Goal: Information Seeking & Learning: Learn about a topic

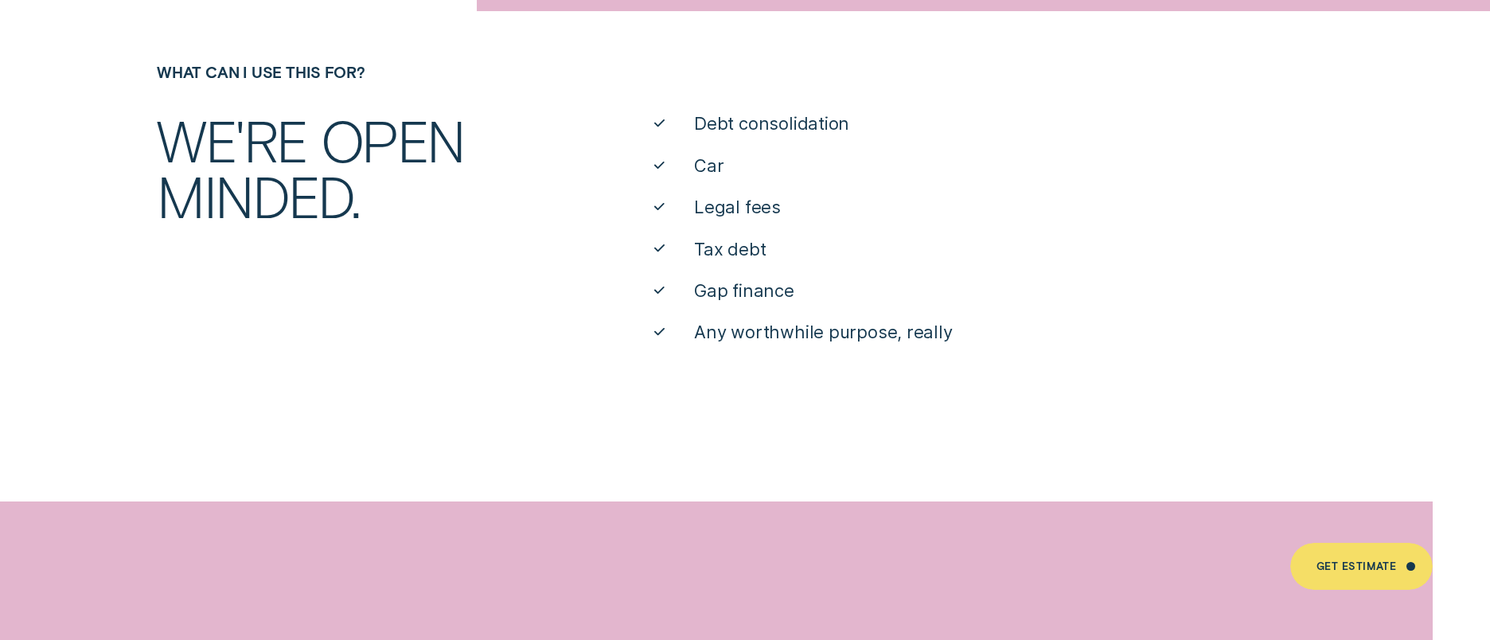
scroll to position [477, 0]
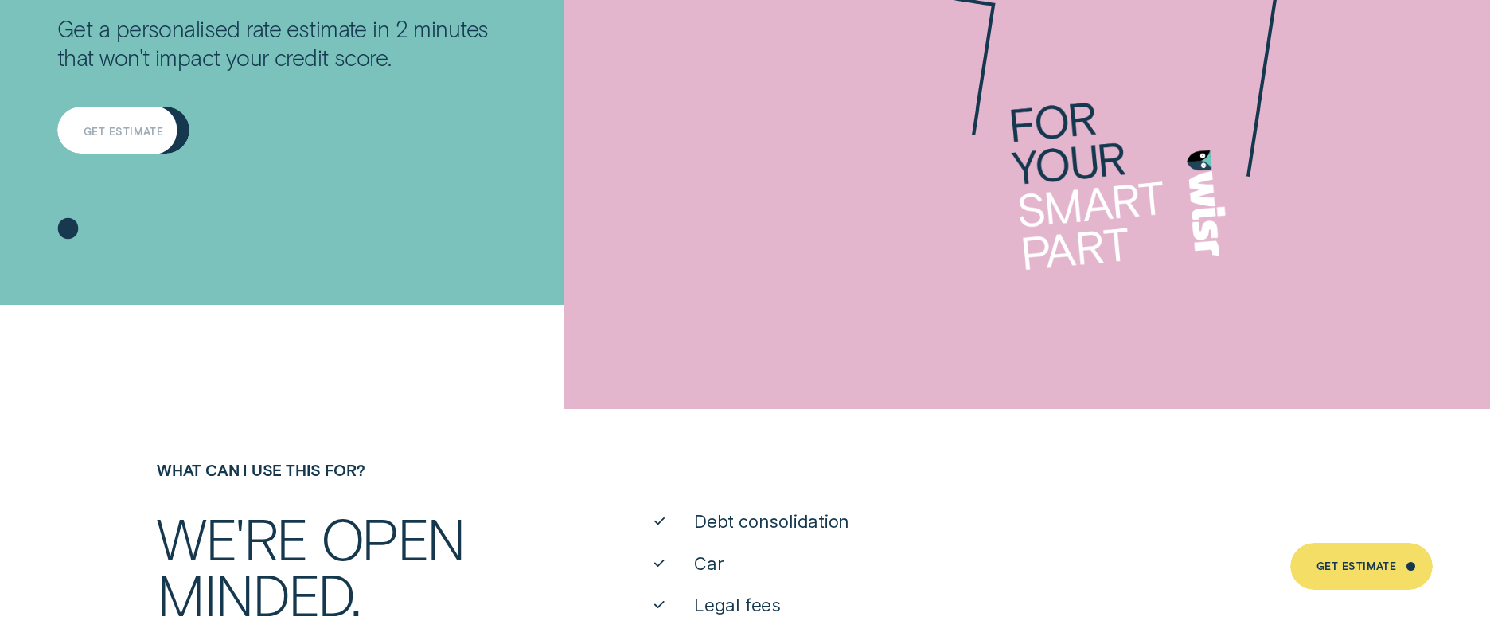
click at [171, 123] on div "Get Estimate" at bounding box center [123, 130] width 132 height 47
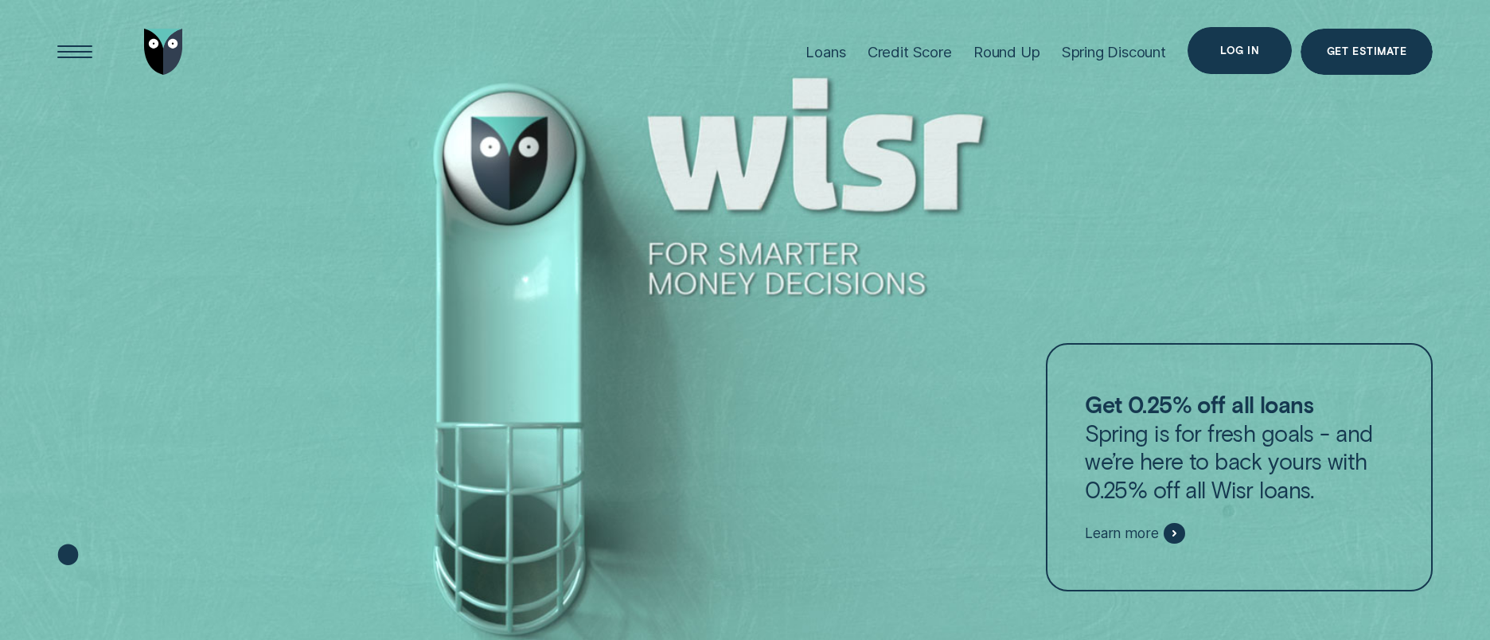
click at [1248, 53] on div "Log in" at bounding box center [1239, 50] width 39 height 9
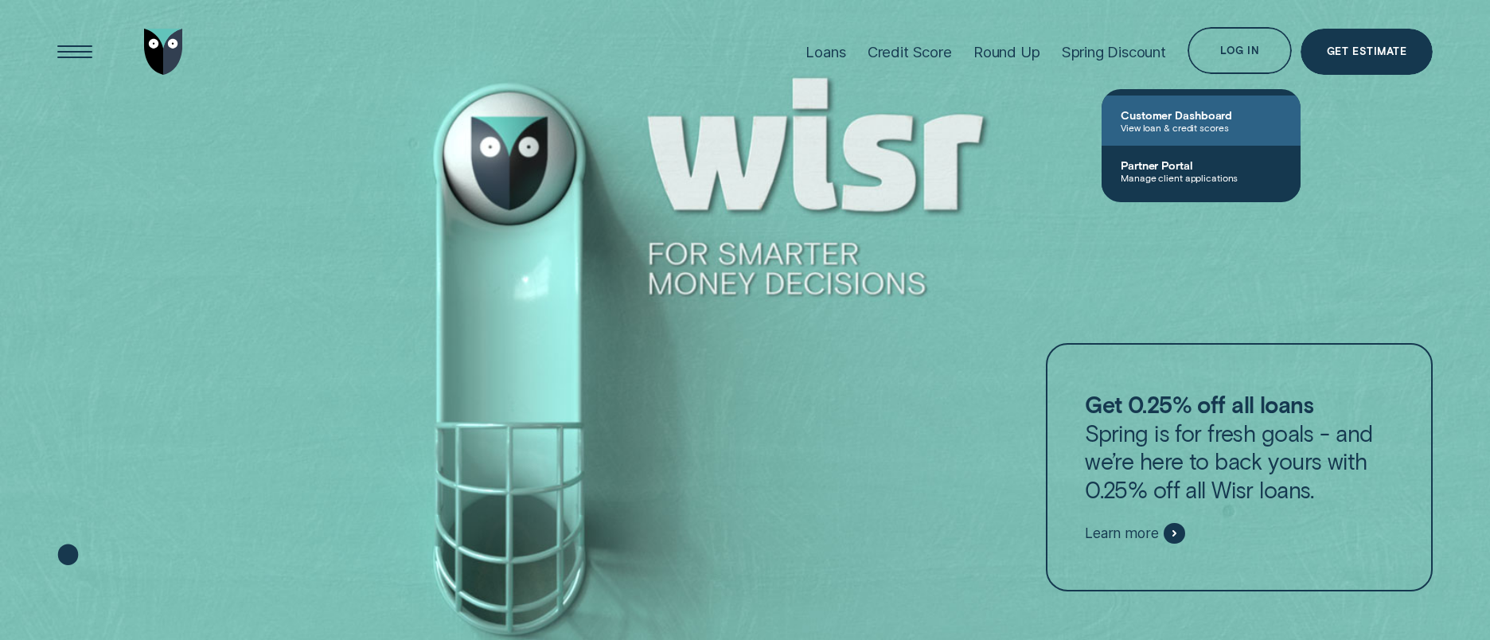
click at [1136, 120] on span "Customer Dashboard" at bounding box center [1200, 115] width 161 height 14
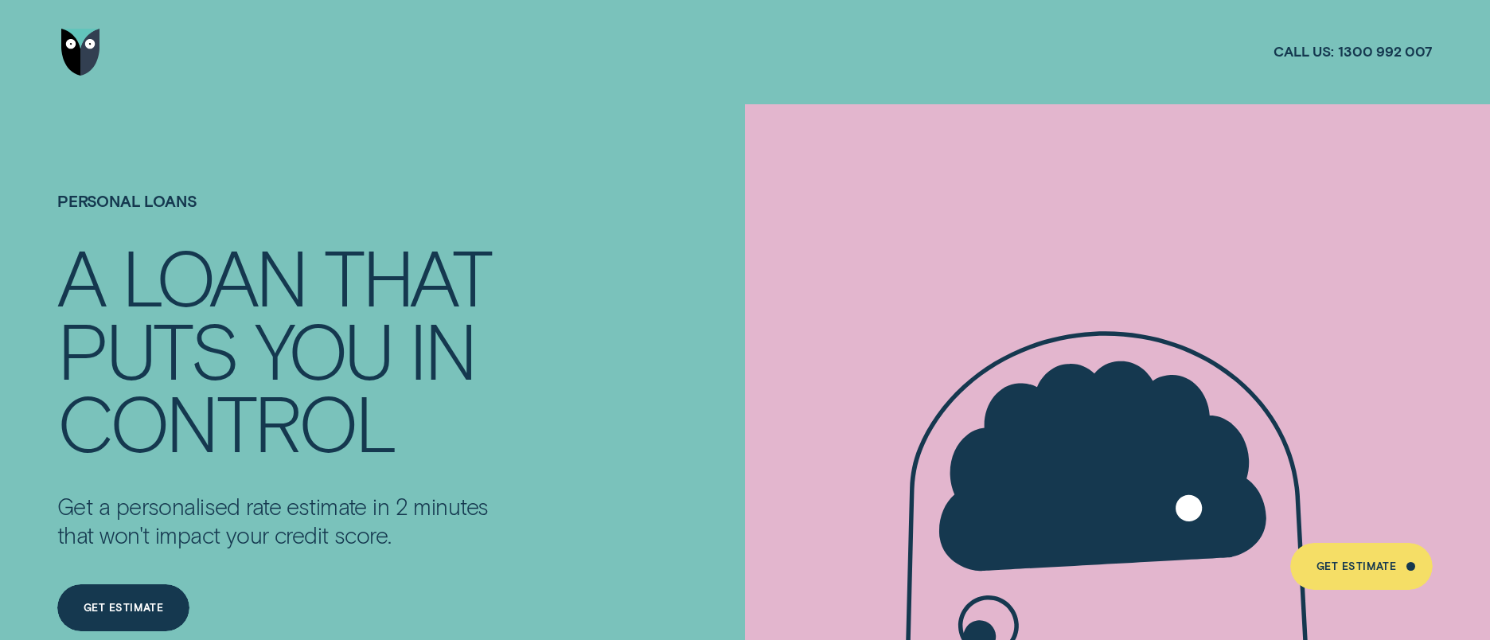
click at [89, 37] on img "Go to home page" at bounding box center [80, 52] width 39 height 47
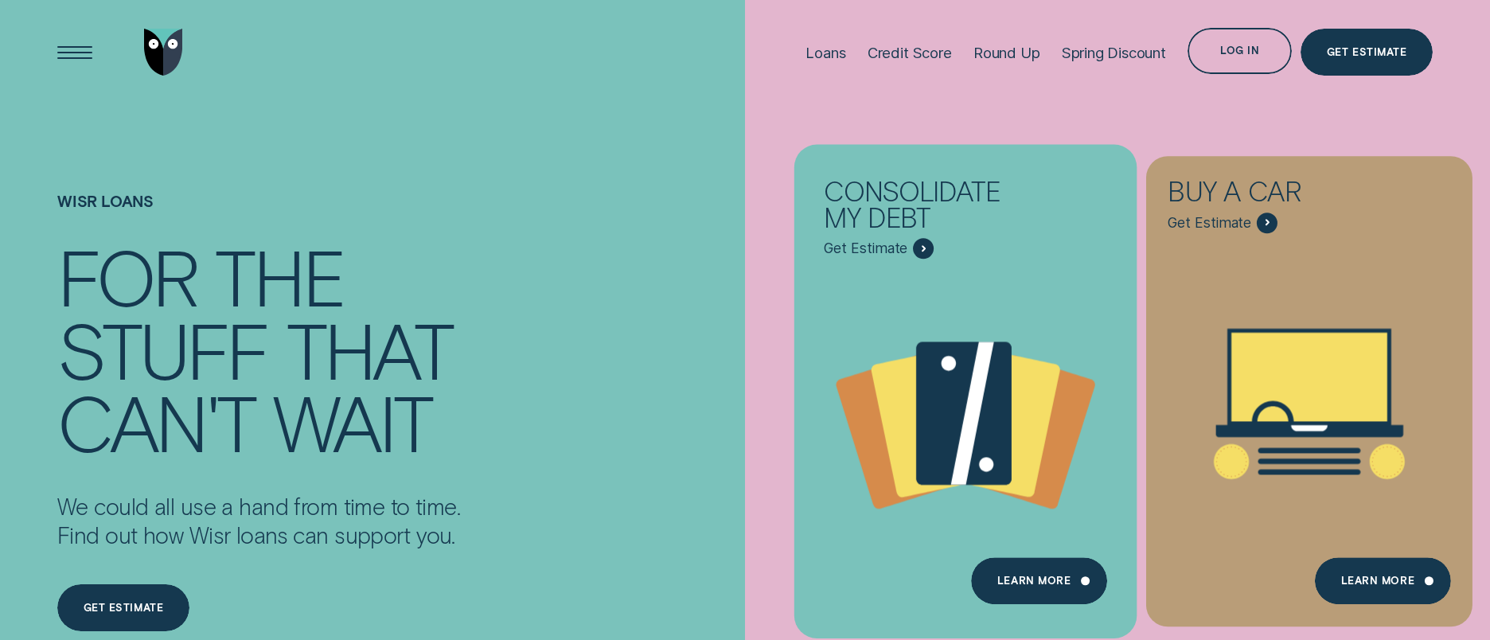
click at [926, 240] on div "Consolidate my debt - Learn more" at bounding box center [923, 248] width 21 height 21
